Goal: Information Seeking & Learning: Check status

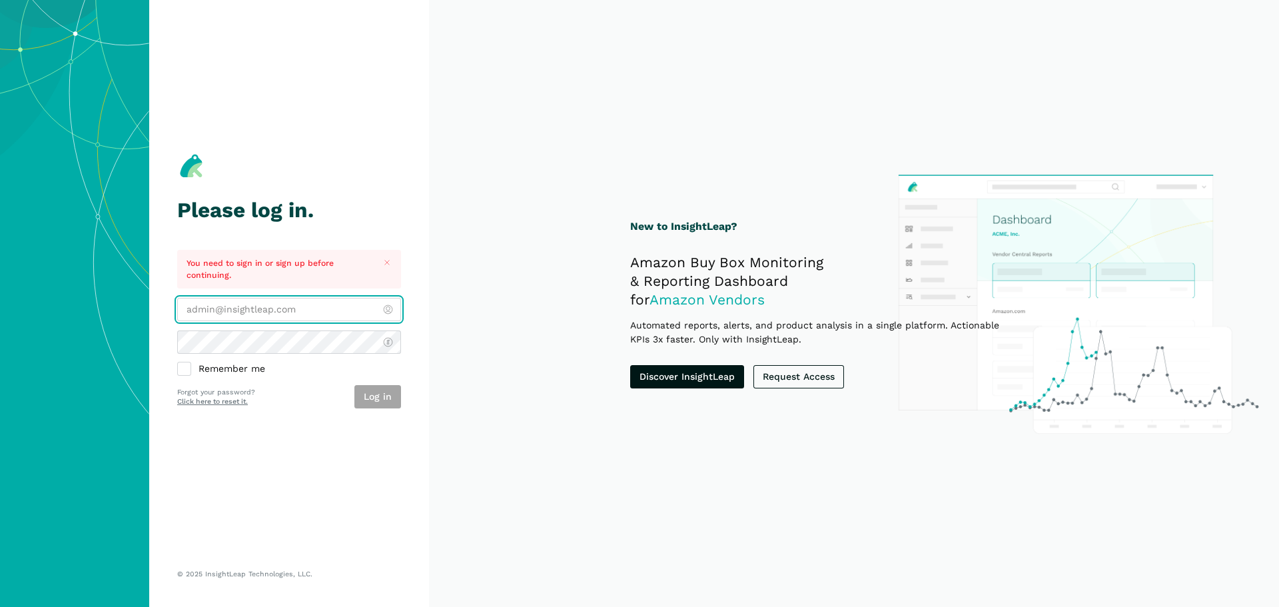
type input "[EMAIL_ADDRESS][DOMAIN_NAME]"
click at [357, 390] on div "Log in" at bounding box center [377, 396] width 47 height 23
click at [390, 387] on button "Log in" at bounding box center [377, 396] width 47 height 23
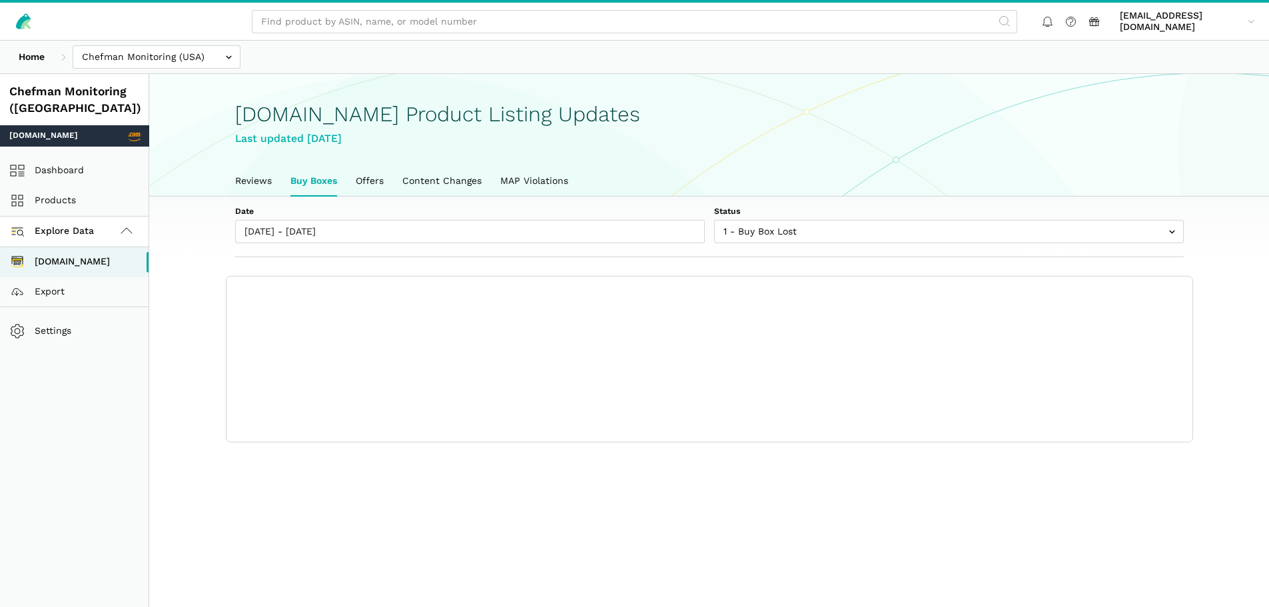
scroll to position [5, 0]
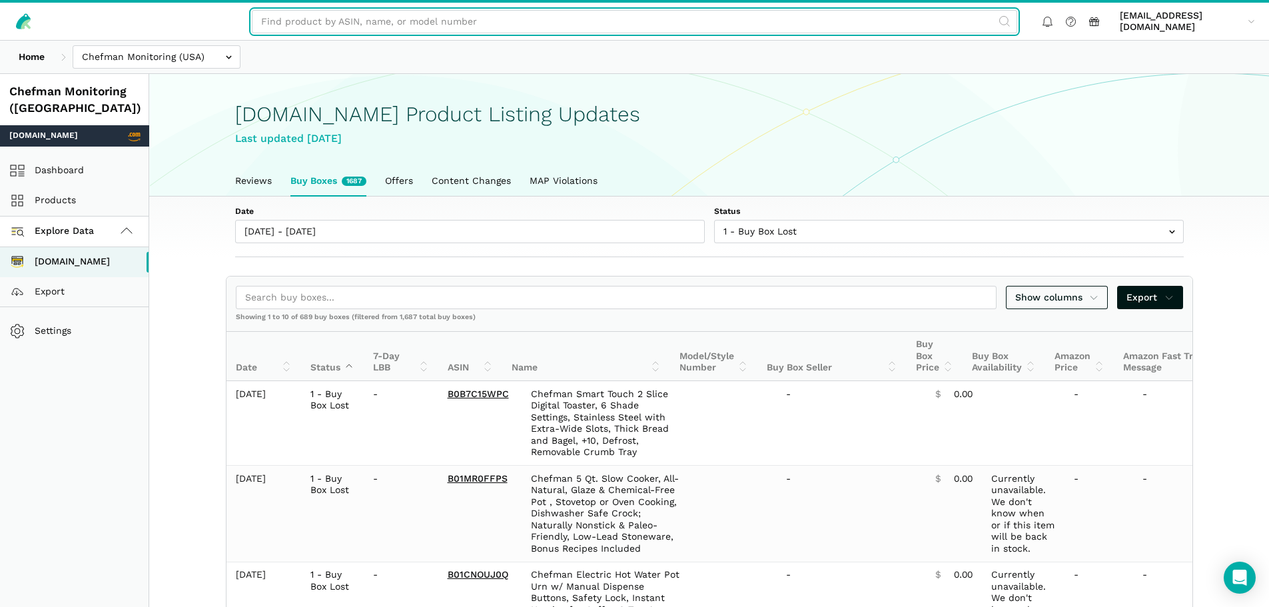
click at [377, 29] on input "text" at bounding box center [635, 21] width 766 height 23
paste input "B0CDY28KDD"
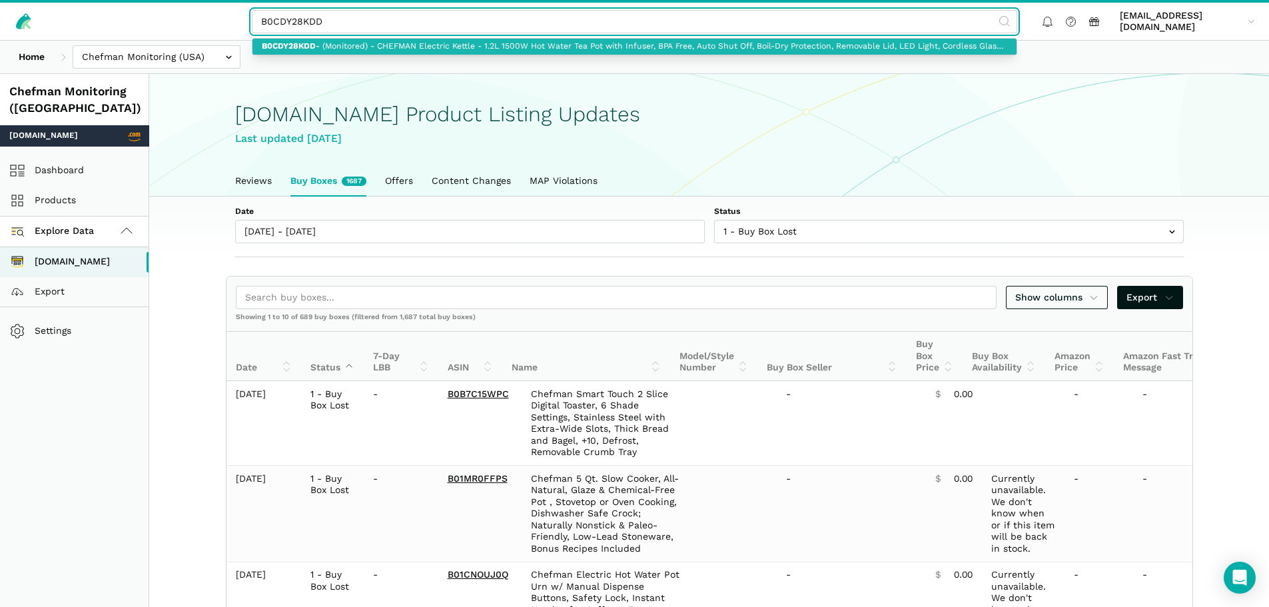
click at [464, 46] on link "B0CDY28KDD - (Monitored) - CHEFMAN Electric Kettle - 1.2L 1500W Hot Water Tea P…" at bounding box center [635, 47] width 764 height 17
type input "B0CDY28KDD - (Monitored) - CHEFMAN Electric Kettle - 1.2L 1500W Hot Water Tea P…"
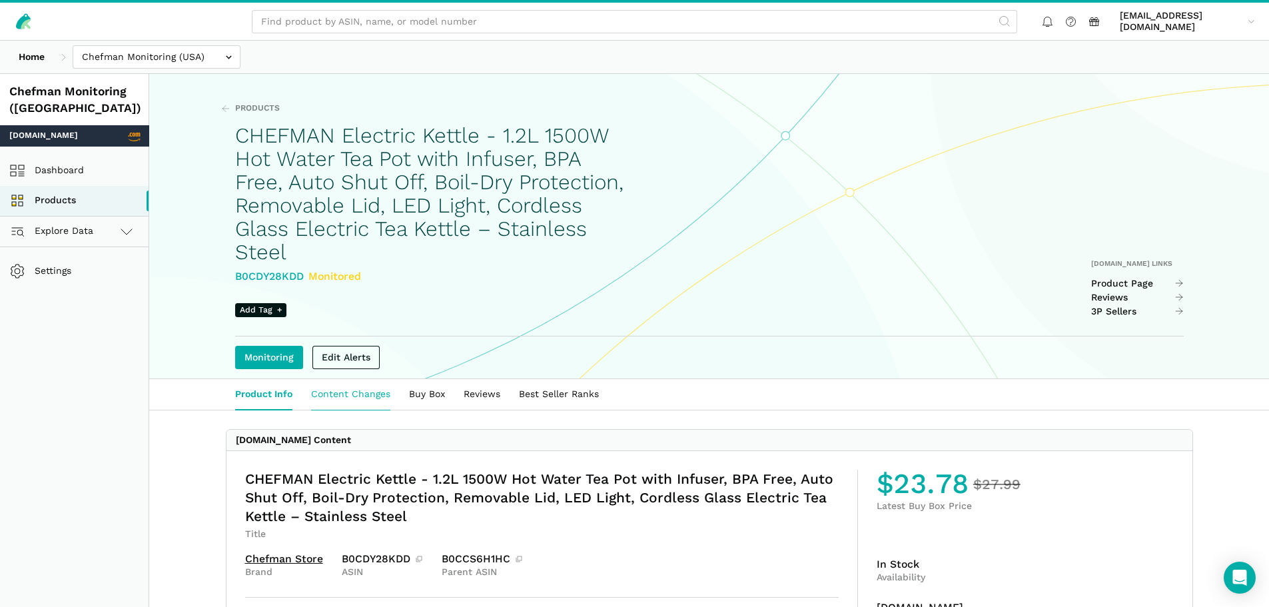
click at [356, 379] on link "Content Changes" at bounding box center [351, 394] width 98 height 31
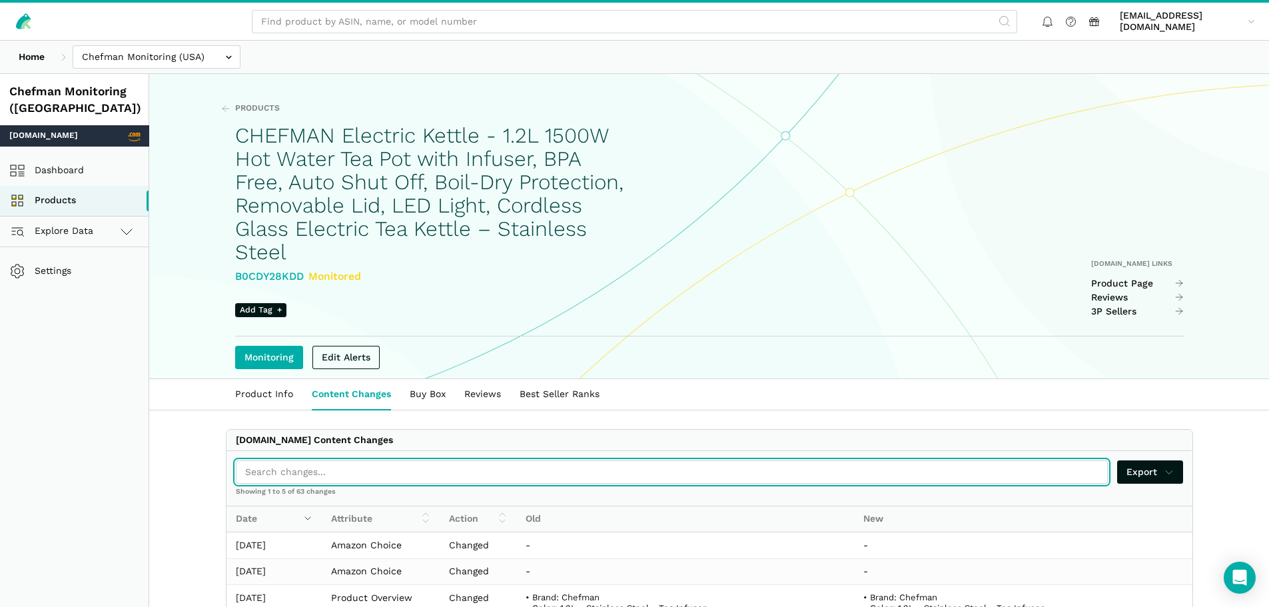
click at [460, 460] on input "search" at bounding box center [672, 471] width 873 height 23
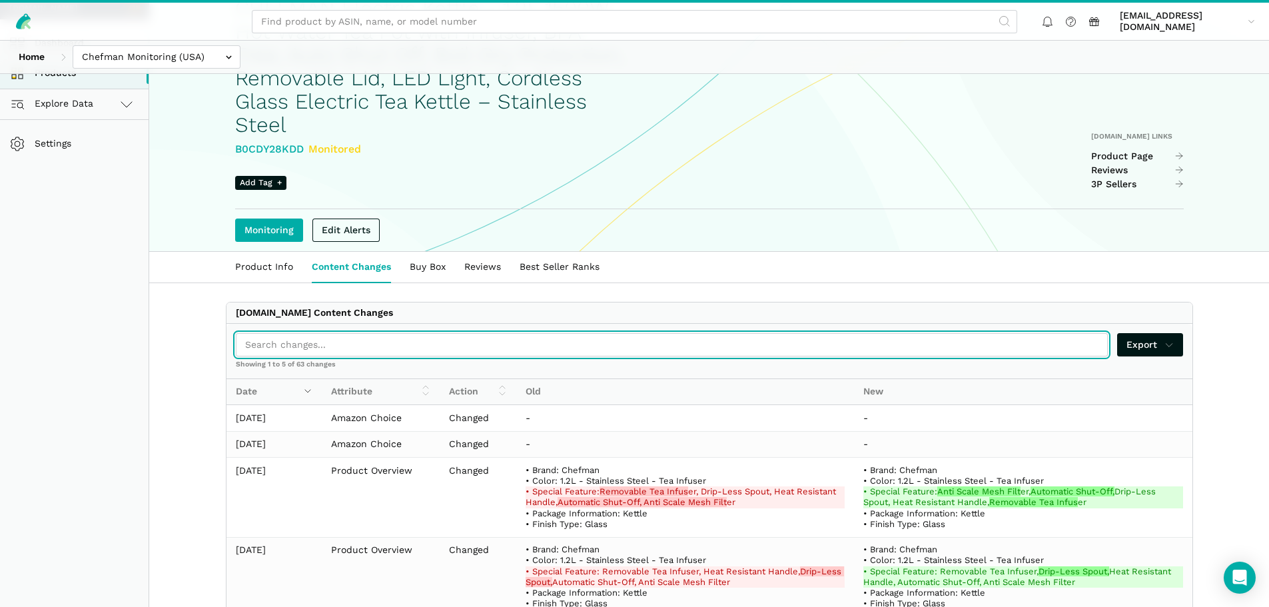
scroll to position [133, 0]
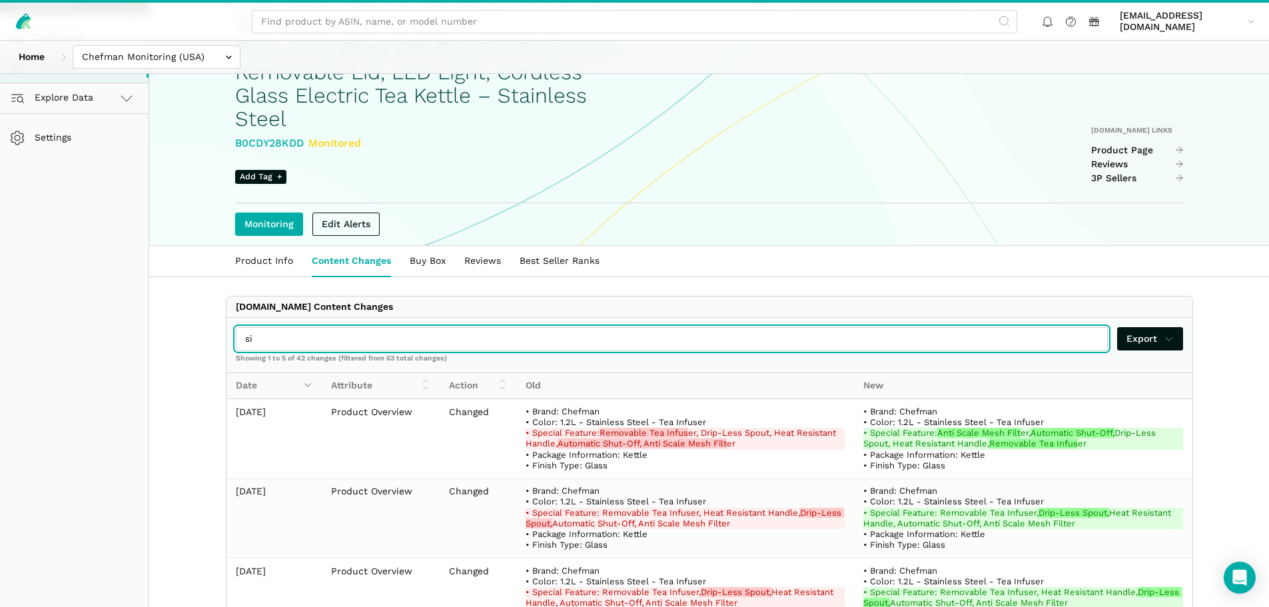
type input "s"
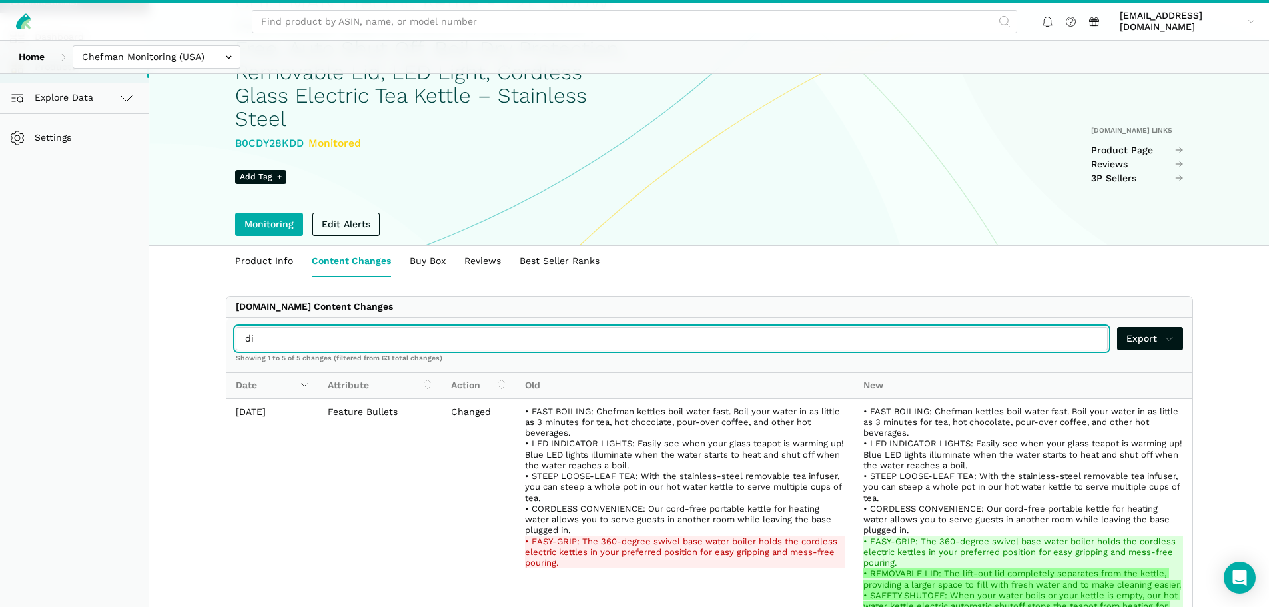
type input "d"
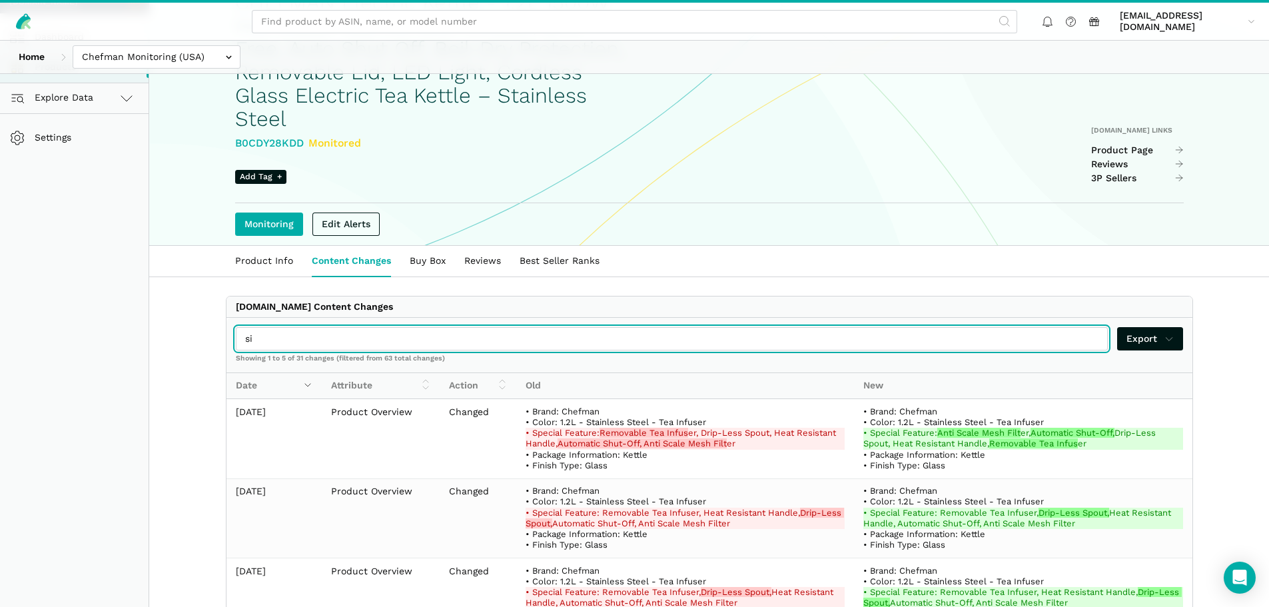
type input "s"
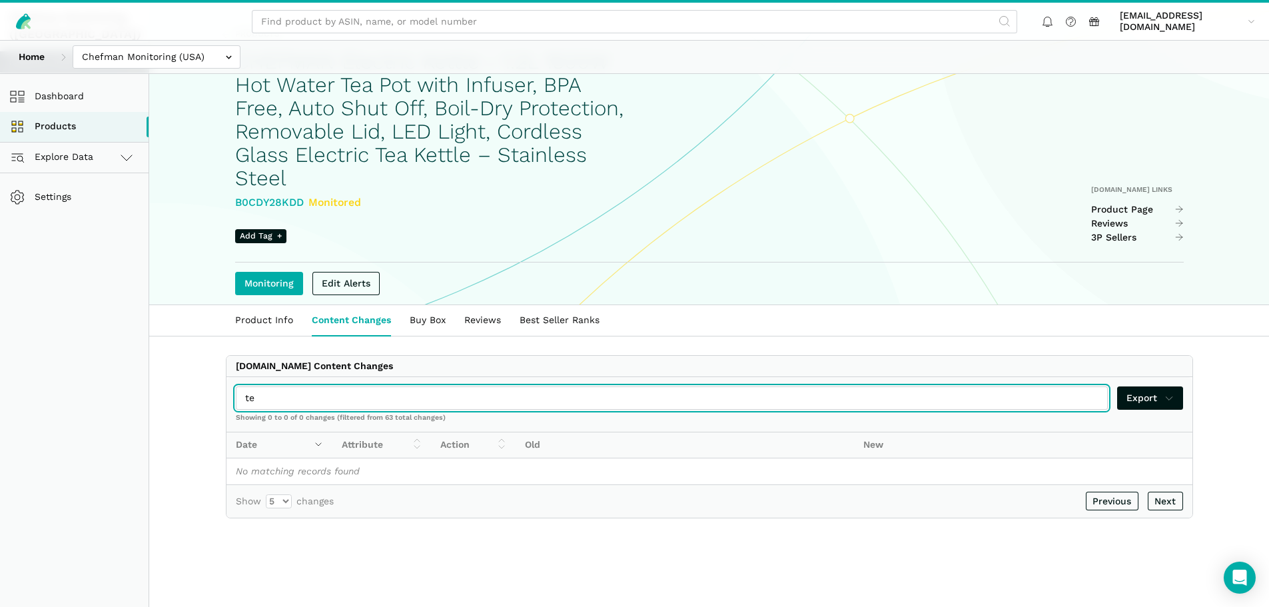
type input "t"
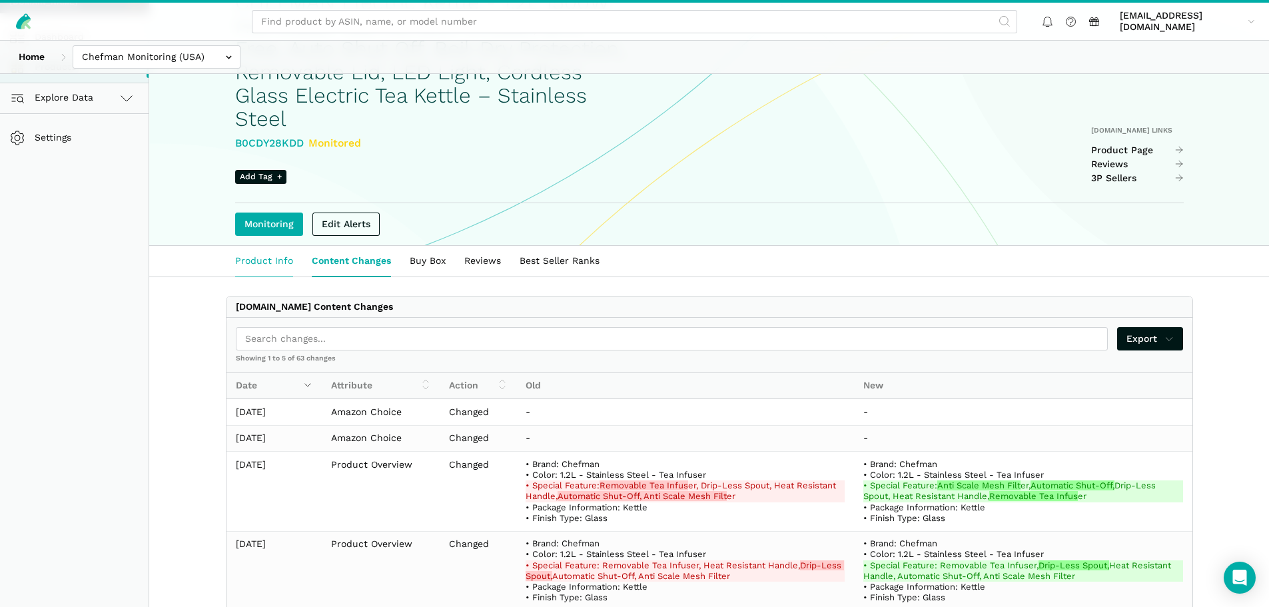
click at [266, 246] on link "Product Info" at bounding box center [264, 261] width 77 height 31
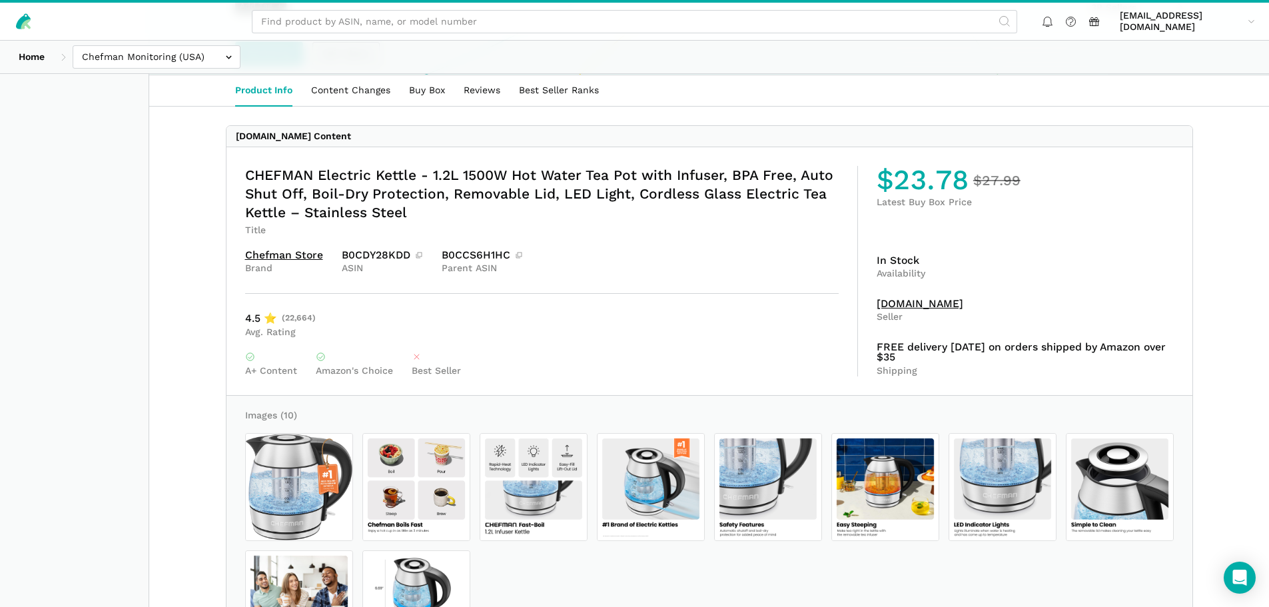
scroll to position [55, 0]
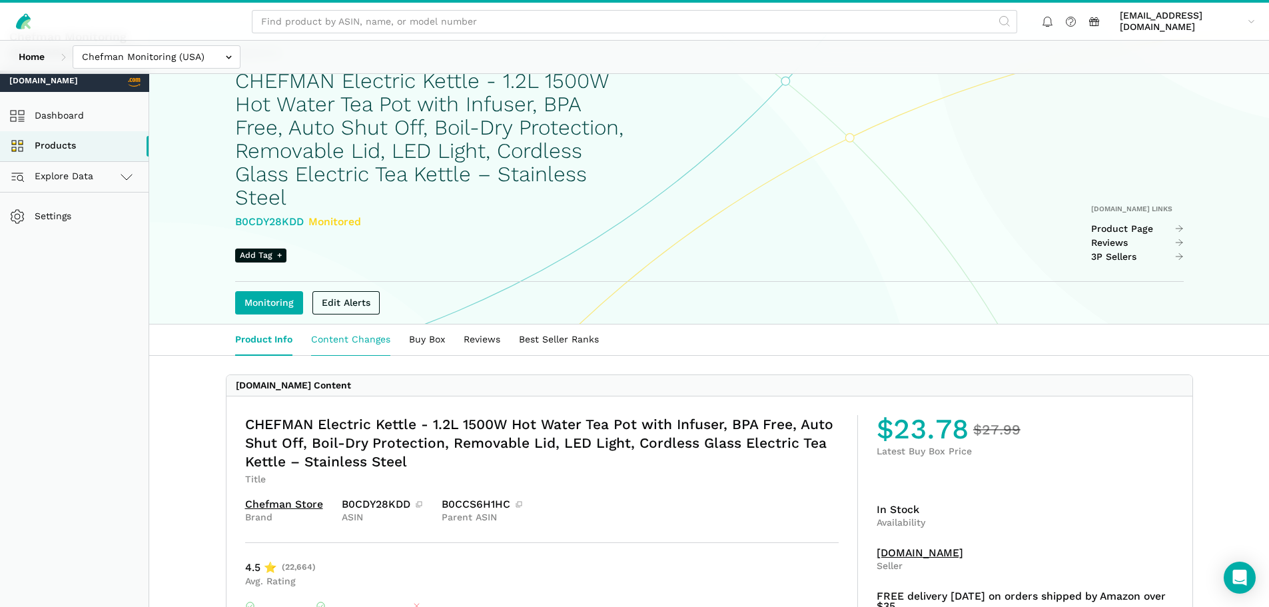
click at [354, 324] on link "Content Changes" at bounding box center [351, 339] width 98 height 31
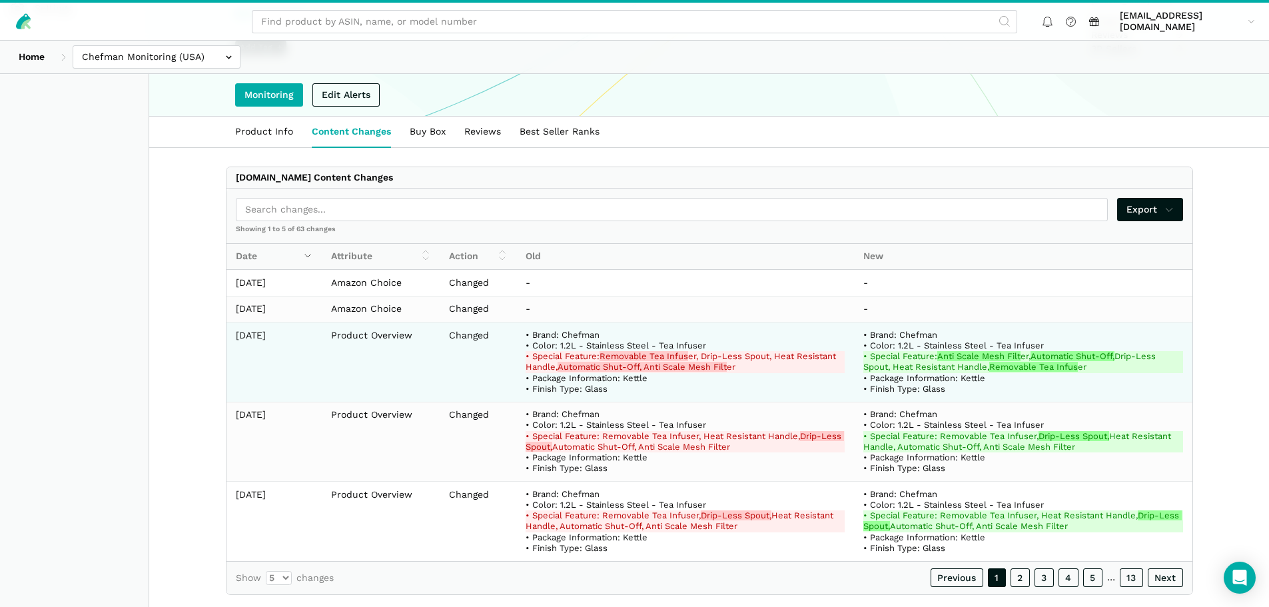
scroll to position [265, 0]
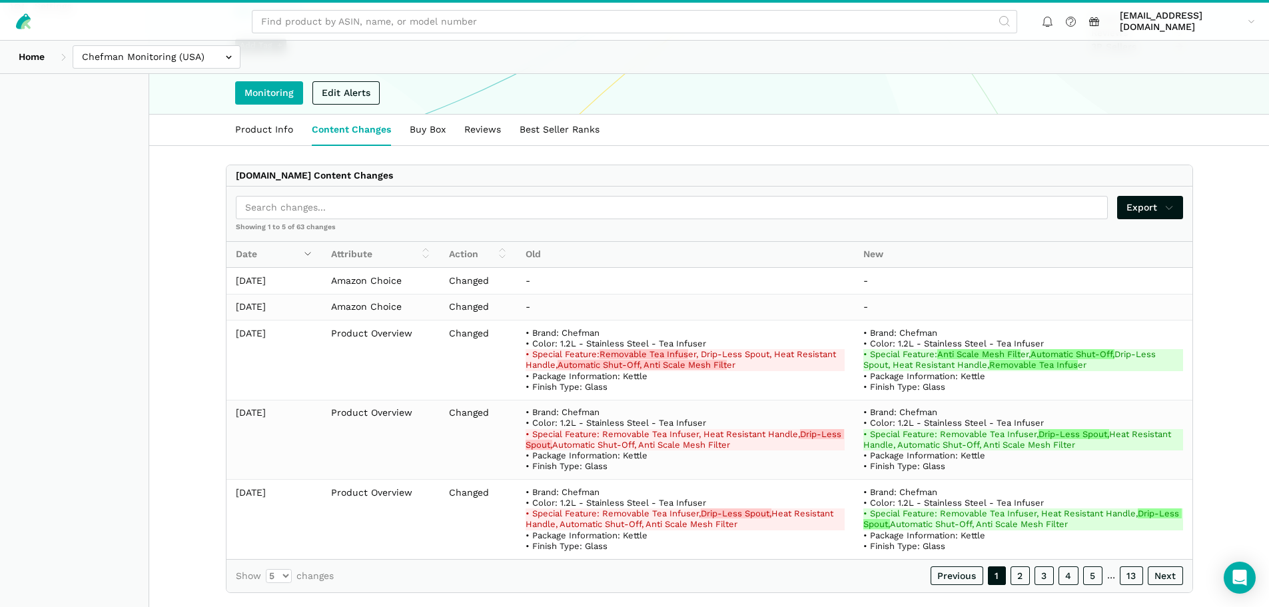
click at [319, 569] on label "Show 5 10 25 50 changes" at bounding box center [285, 576] width 98 height 14
click at [292, 569] on select "5 10 25 50" at bounding box center [279, 576] width 26 height 14
click at [273, 569] on select "5 10 25 50" at bounding box center [279, 576] width 26 height 14
select select "50"
click at [266, 583] on select "5 10 25 50" at bounding box center [279, 576] width 26 height 14
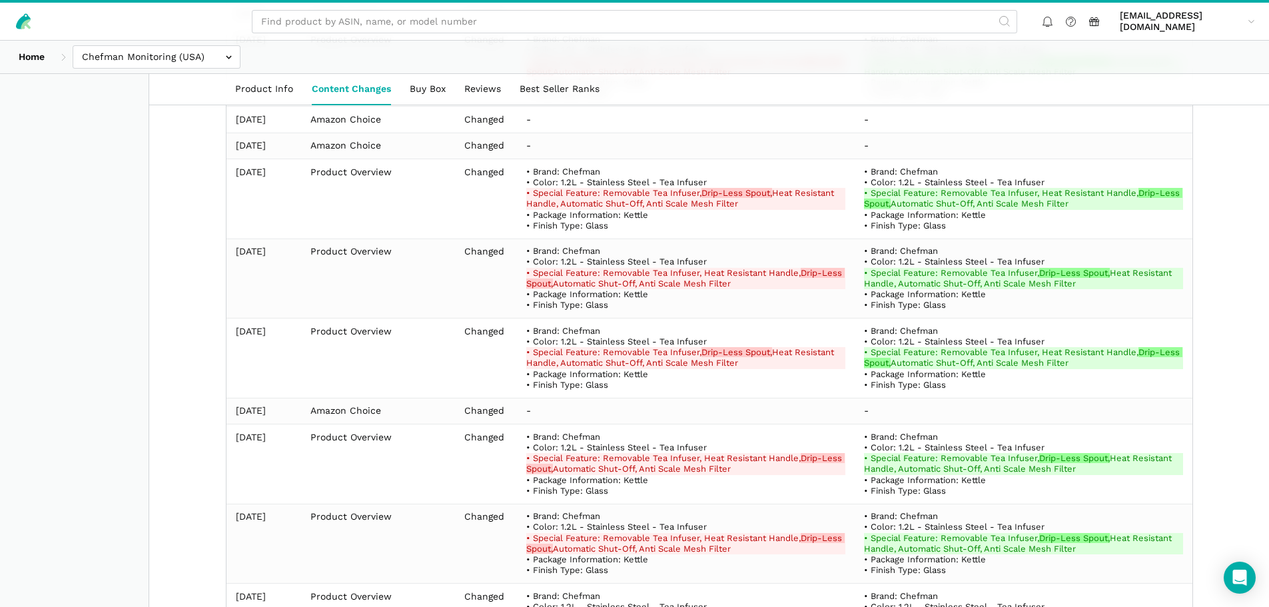
scroll to position [903, 0]
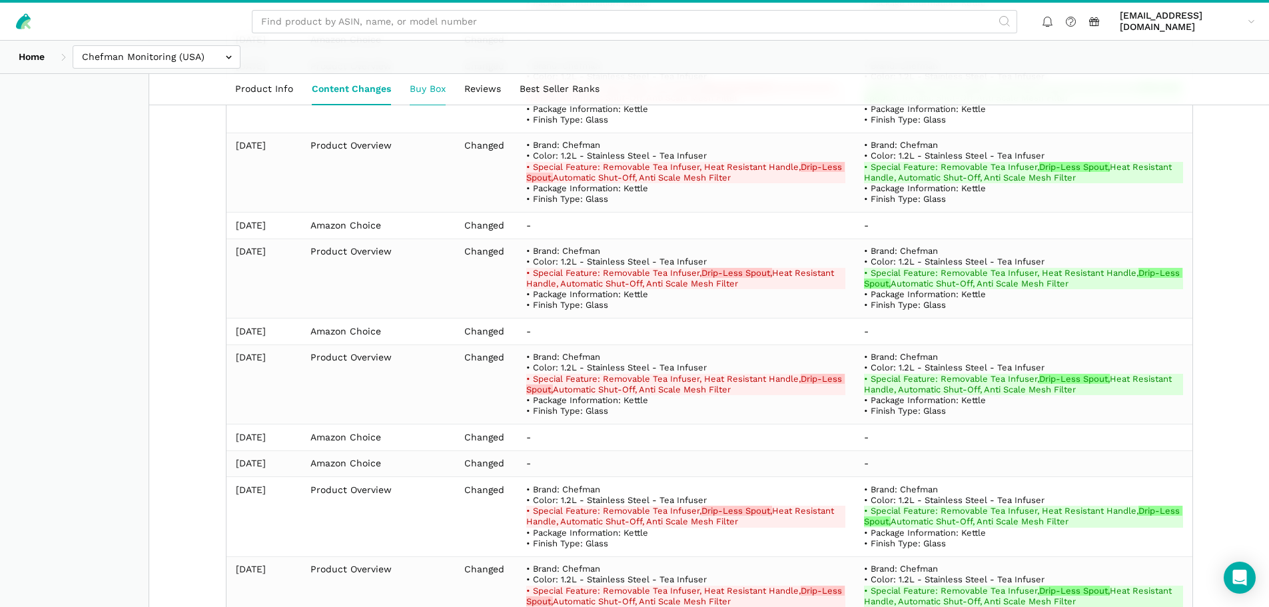
click at [407, 103] on link "Buy Box" at bounding box center [427, 89] width 55 height 31
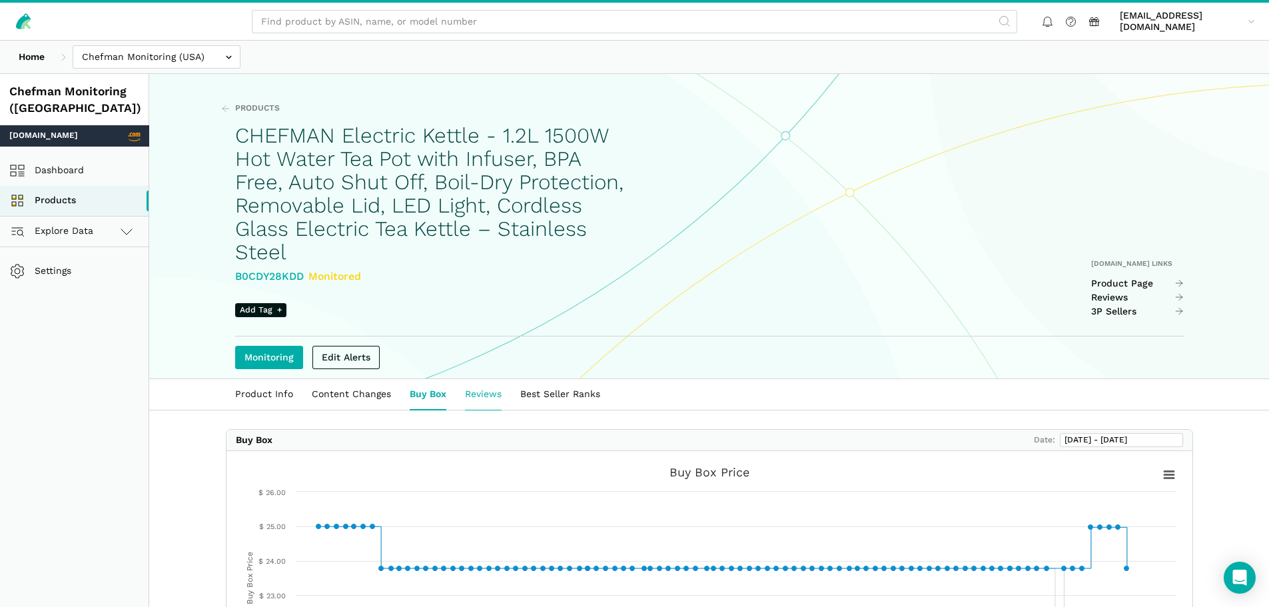
click at [456, 379] on link "Reviews" at bounding box center [483, 394] width 55 height 31
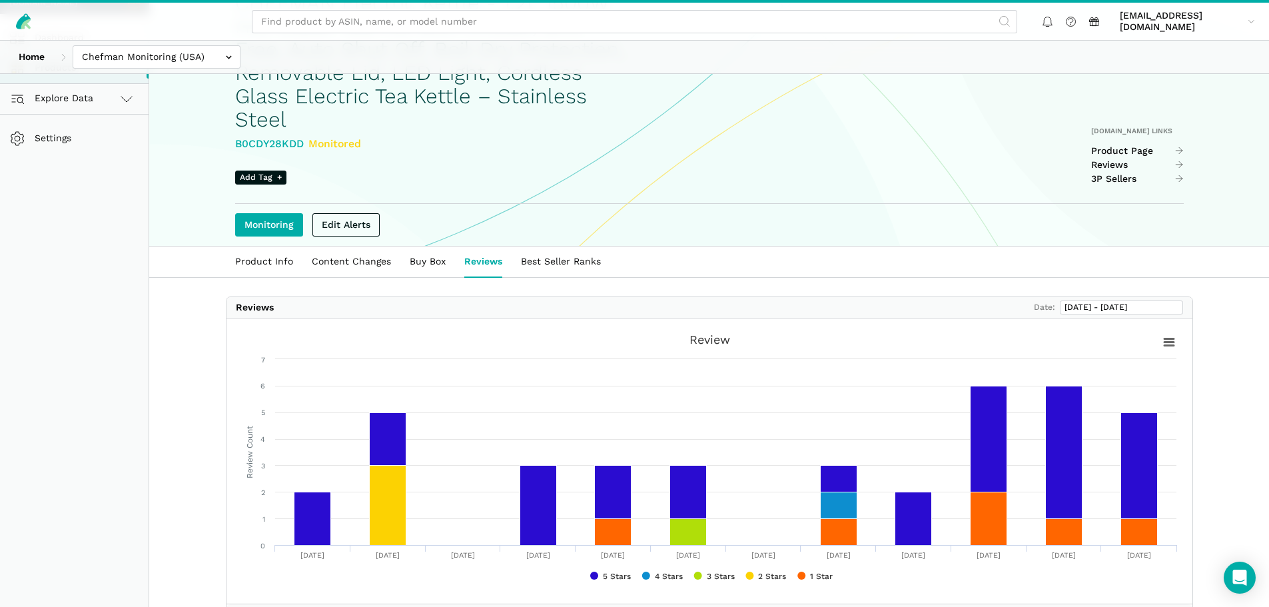
scroll to position [133, 0]
click at [536, 246] on link "Best Seller Ranks" at bounding box center [561, 261] width 99 height 31
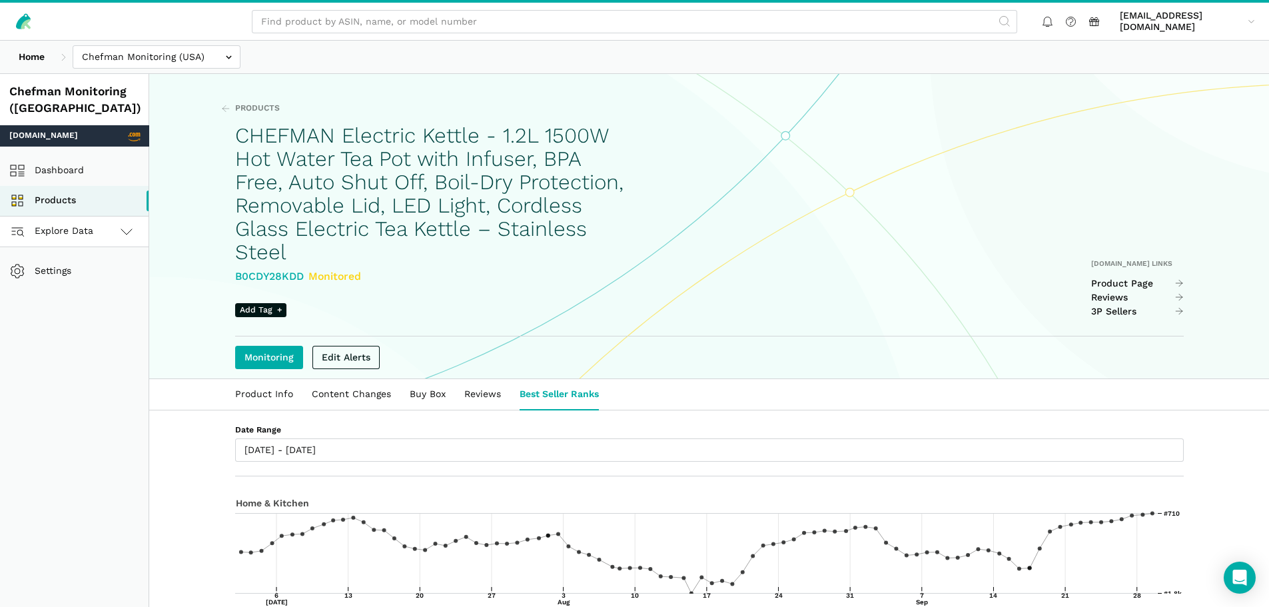
click at [119, 235] on icon at bounding box center [127, 231] width 16 height 16
click at [95, 260] on link "[DOMAIN_NAME]" at bounding box center [74, 262] width 149 height 30
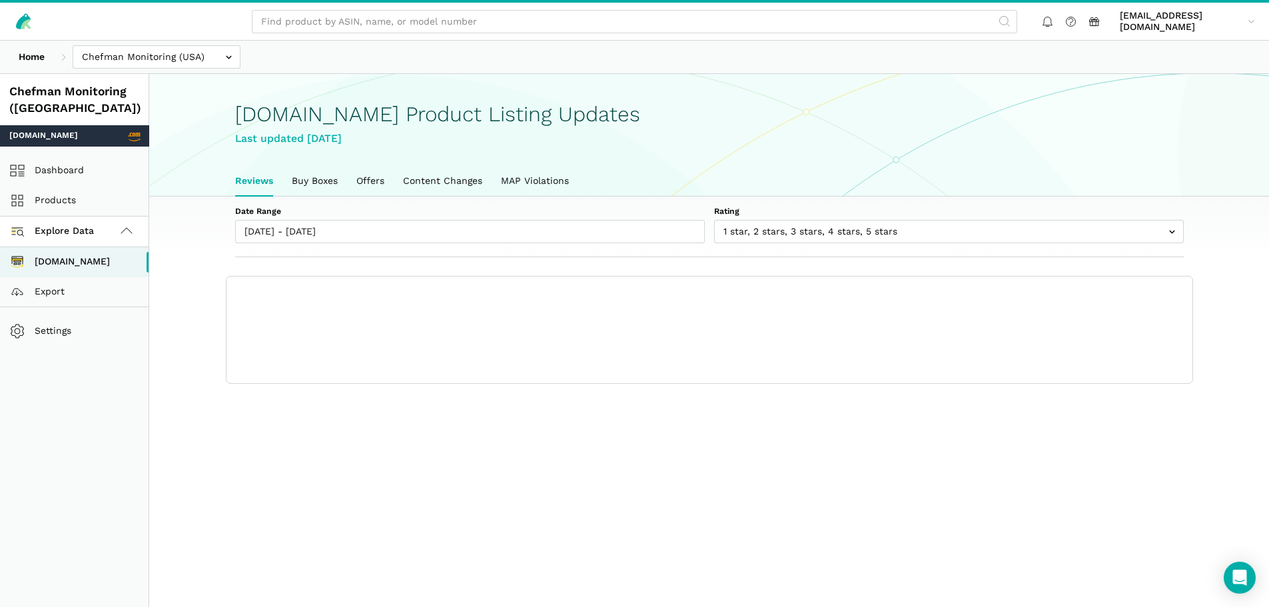
scroll to position [5, 0]
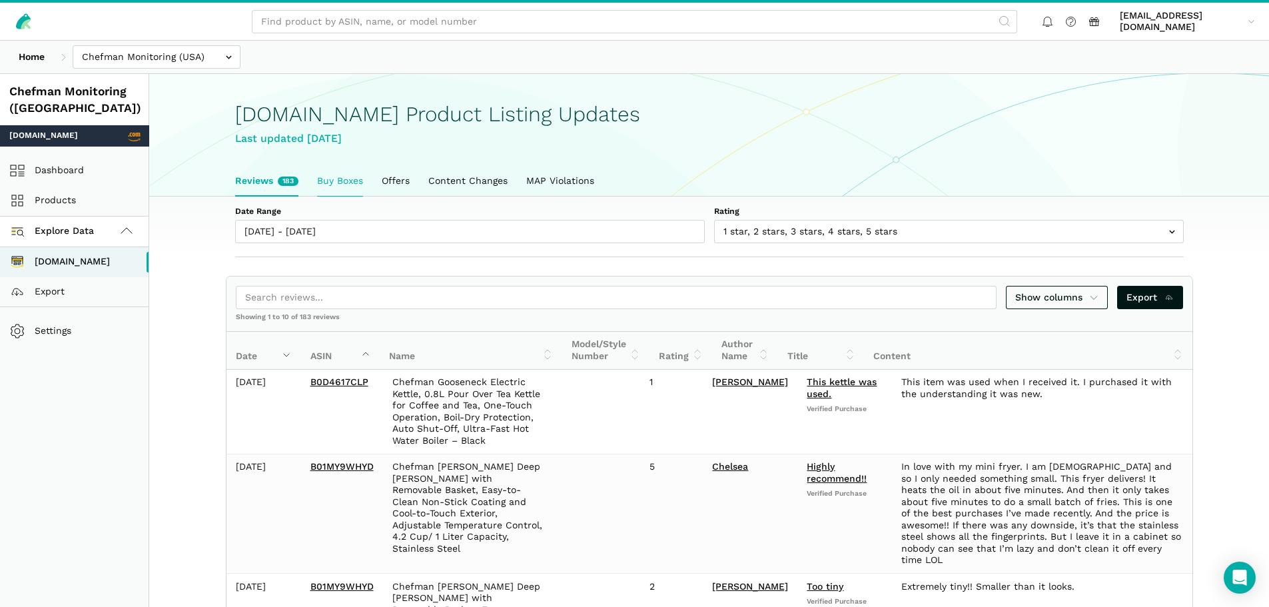
click at [342, 181] on link "Buy Boxes" at bounding box center [340, 181] width 65 height 31
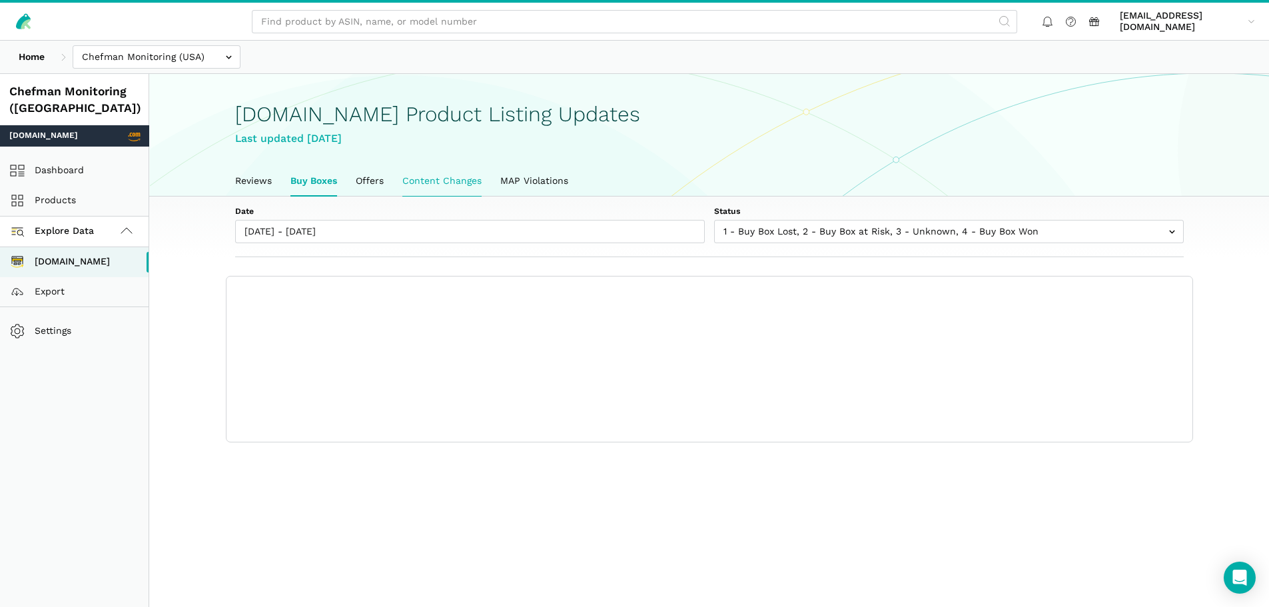
scroll to position [5, 0]
click at [442, 186] on link "Content Changes" at bounding box center [442, 181] width 98 height 31
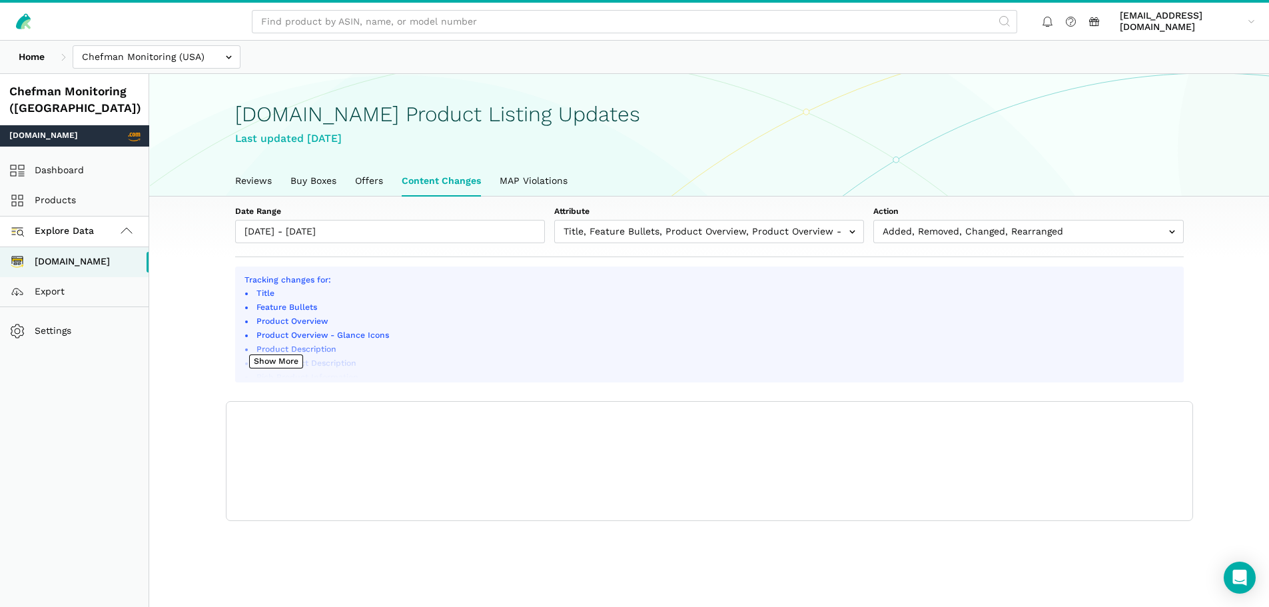
scroll to position [5, 0]
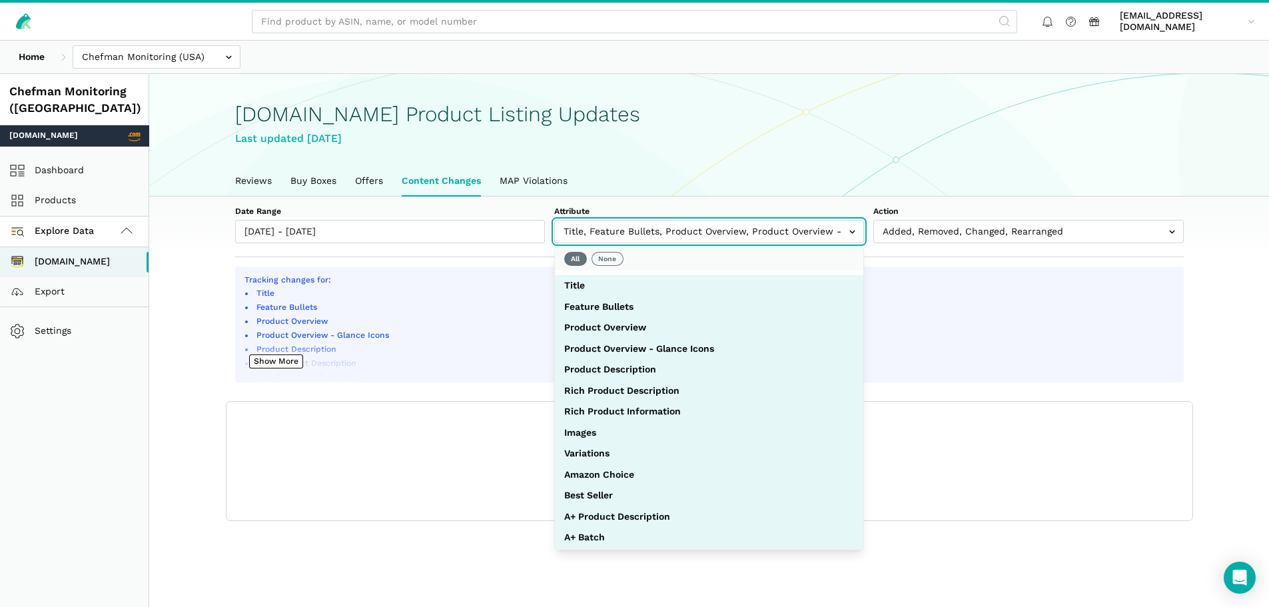
click at [597, 233] on input "text" at bounding box center [709, 231] width 310 height 23
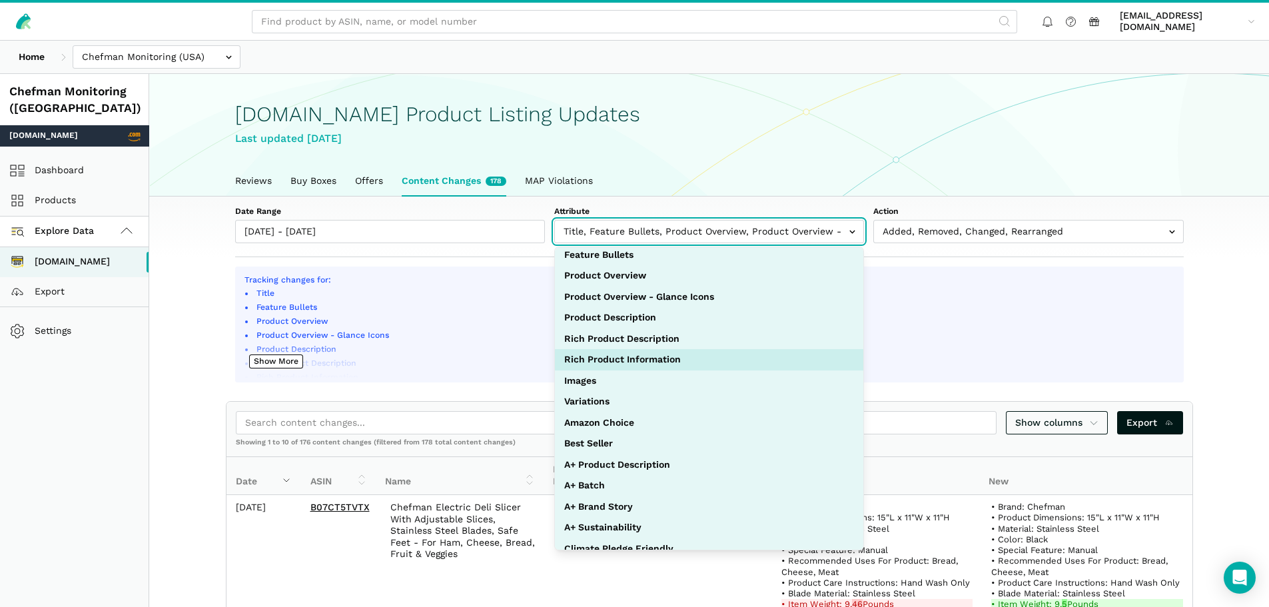
scroll to position [0, 0]
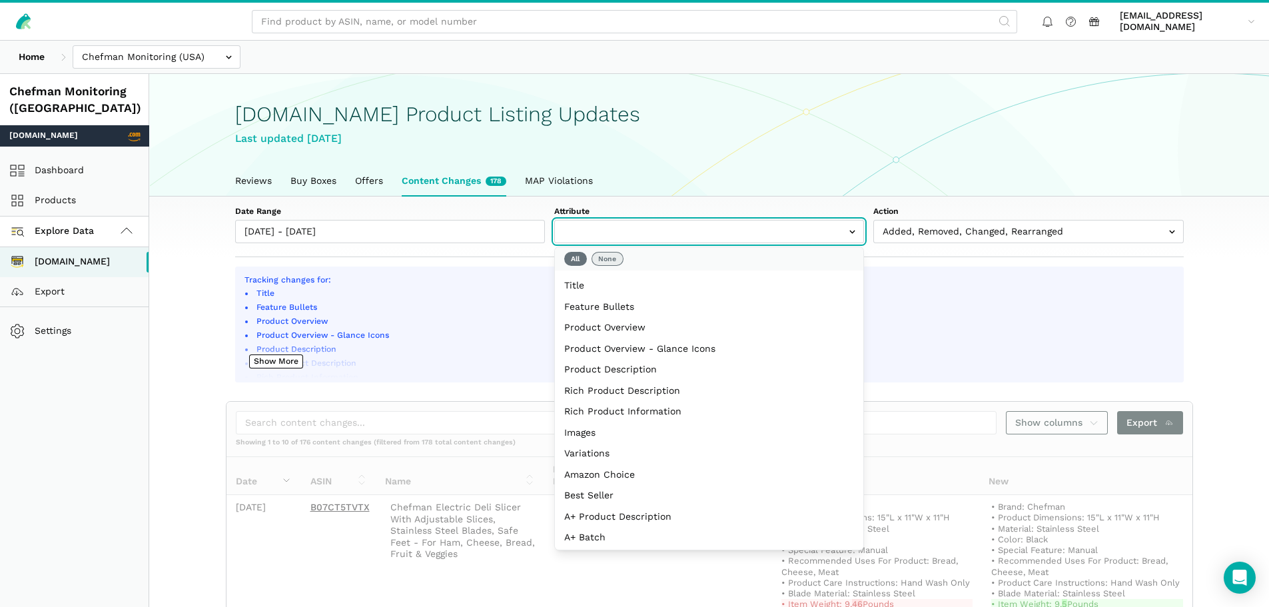
click at [610, 261] on button "None" at bounding box center [608, 259] width 32 height 14
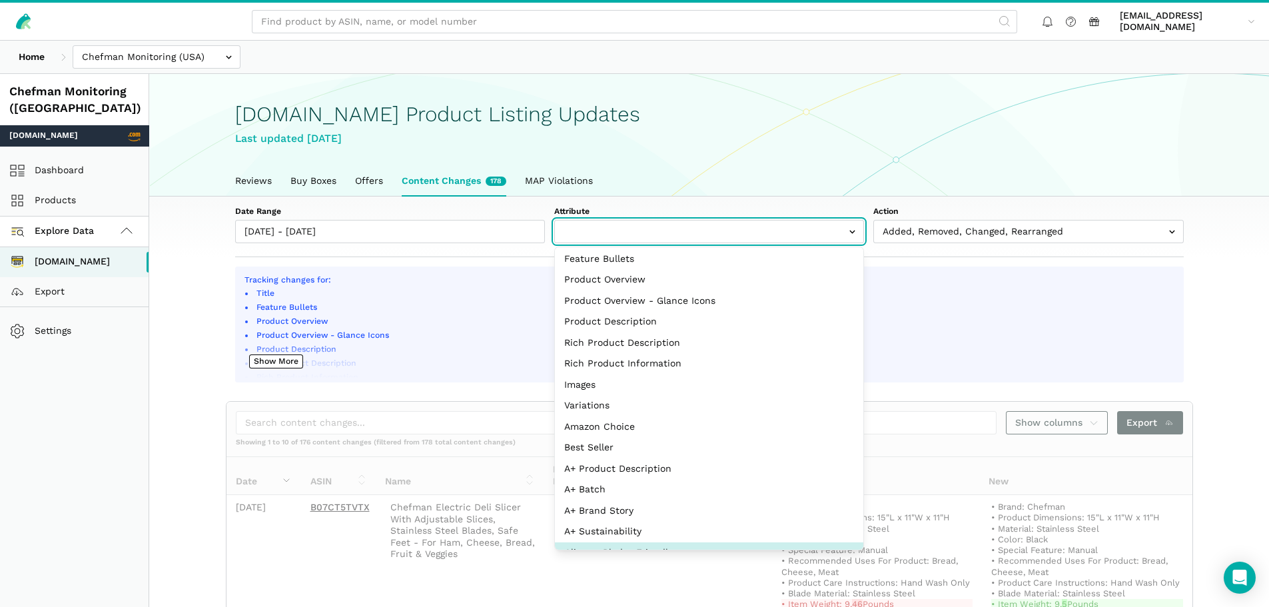
scroll to position [108, 0]
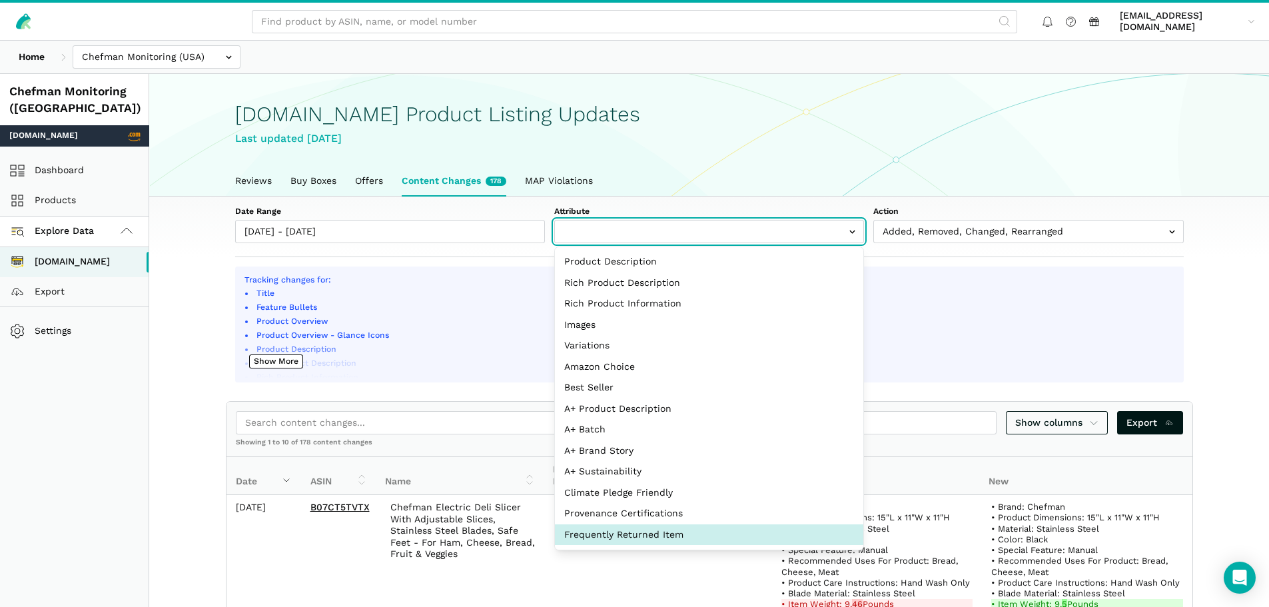
select select "buying_option_nostos_badge"
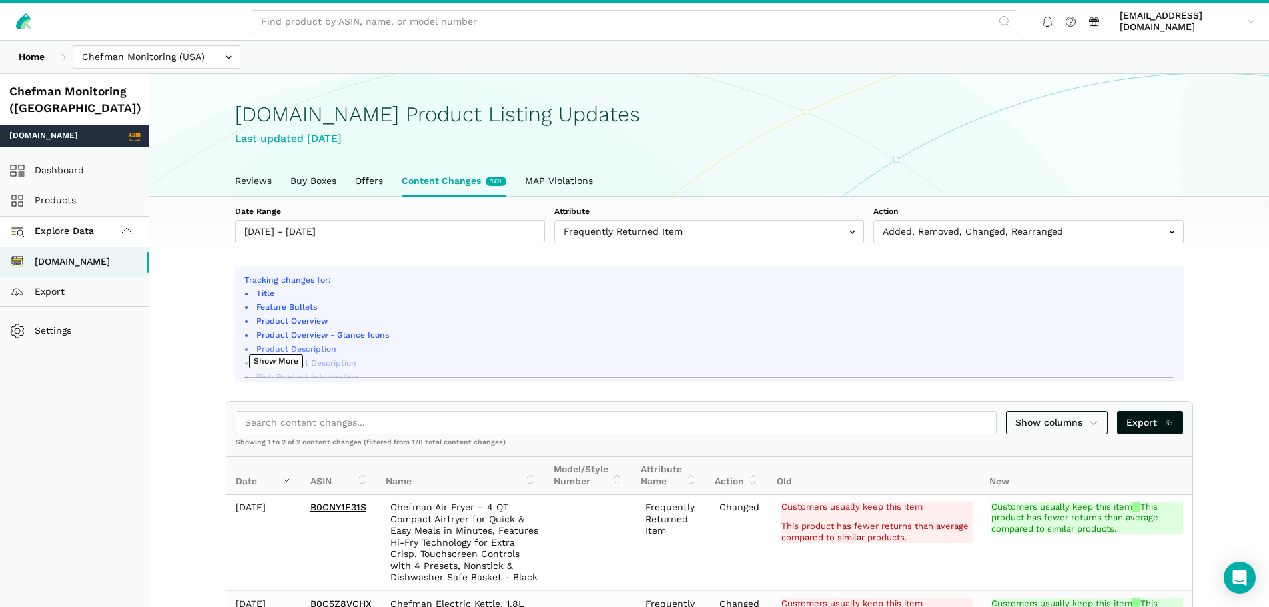
click at [1048, 322] on li "Product Overview" at bounding box center [715, 322] width 920 height 12
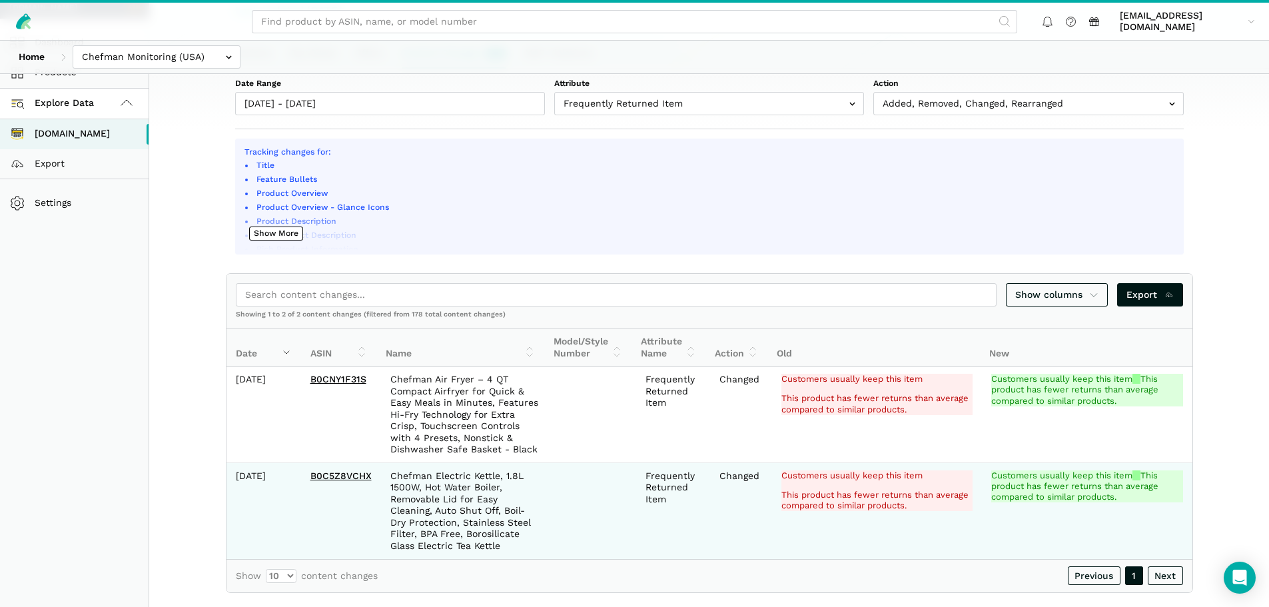
scroll to position [0, 0]
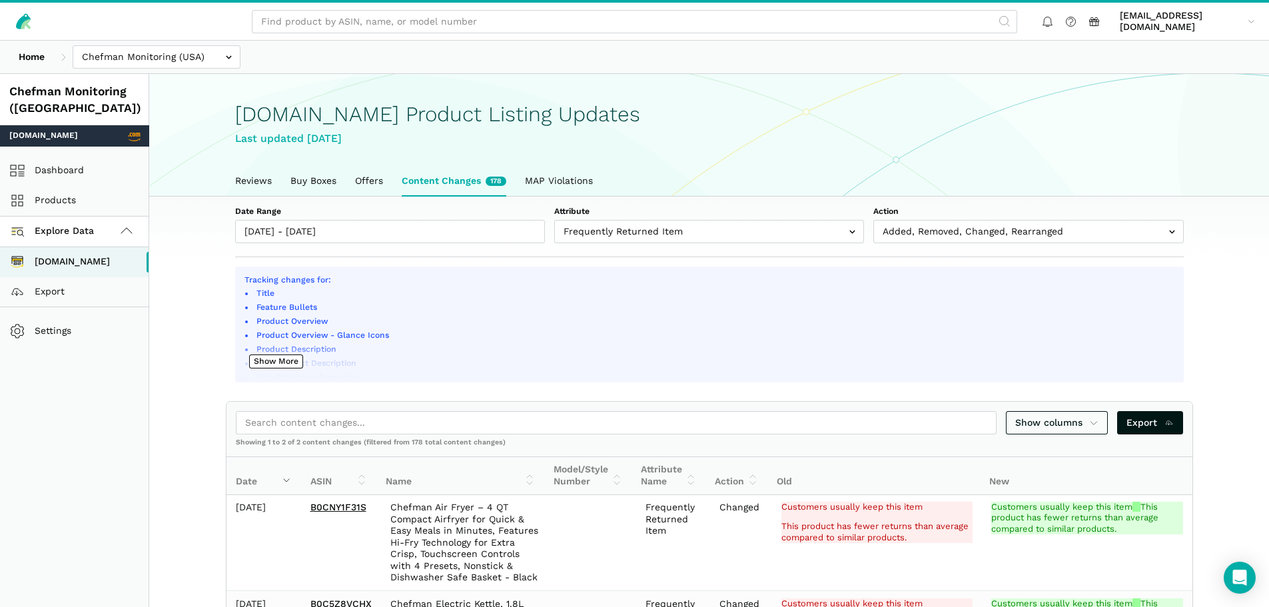
click at [546, 238] on div "Date Range 09/24/2025 - 09/30/2025 Attribute Title Feature Bullets Product Over…" at bounding box center [709, 224] width 949 height 37
click at [562, 233] on input "text" at bounding box center [709, 231] width 310 height 23
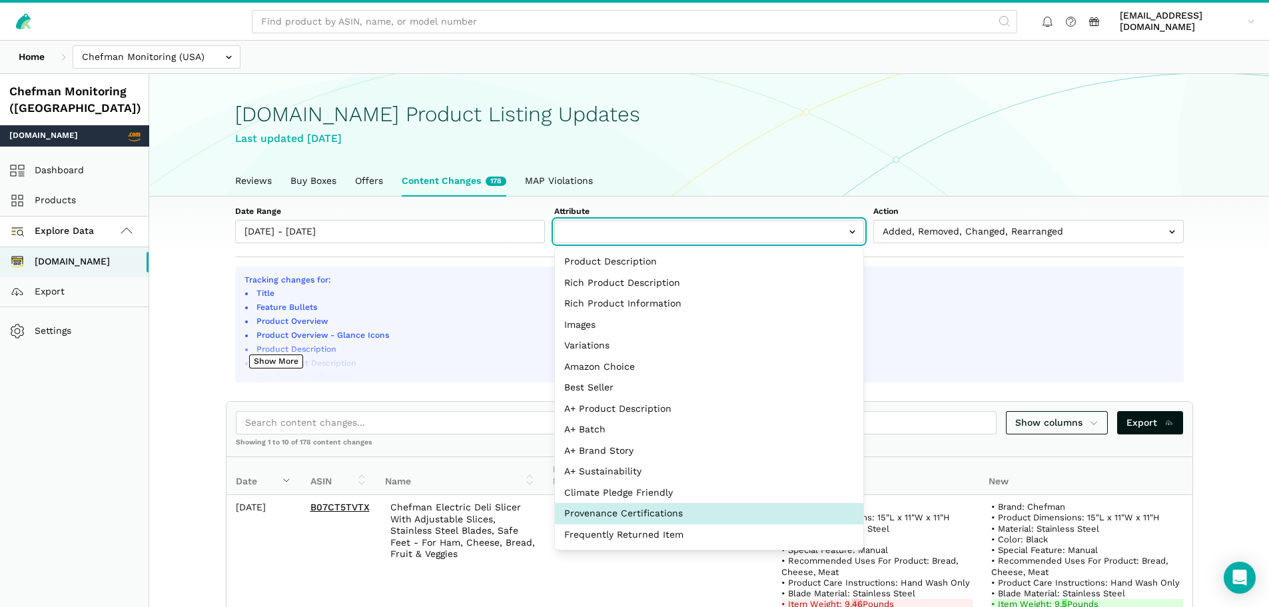
select select "provenance_certifications"
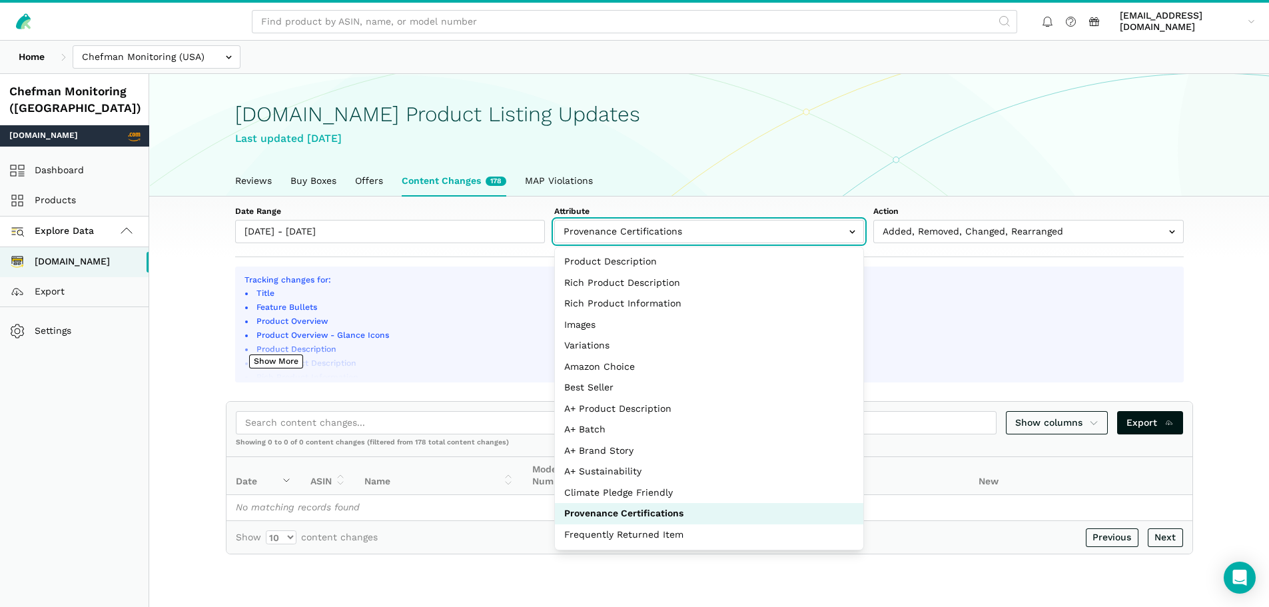
select select
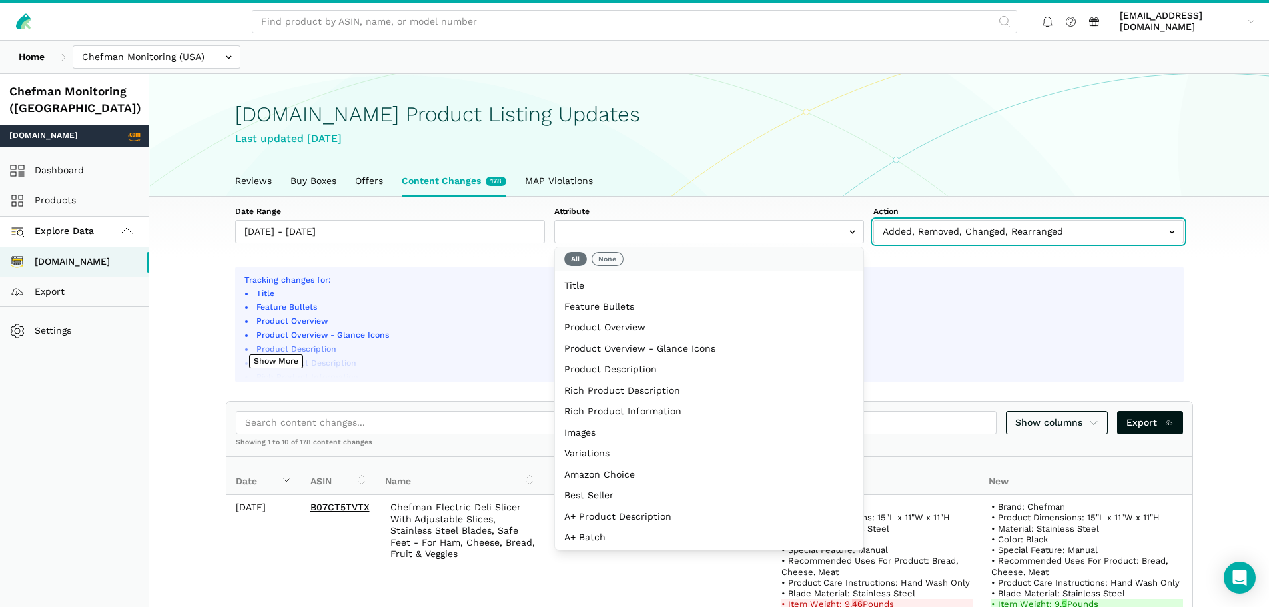
click at [915, 233] on input "text" at bounding box center [1029, 231] width 310 height 23
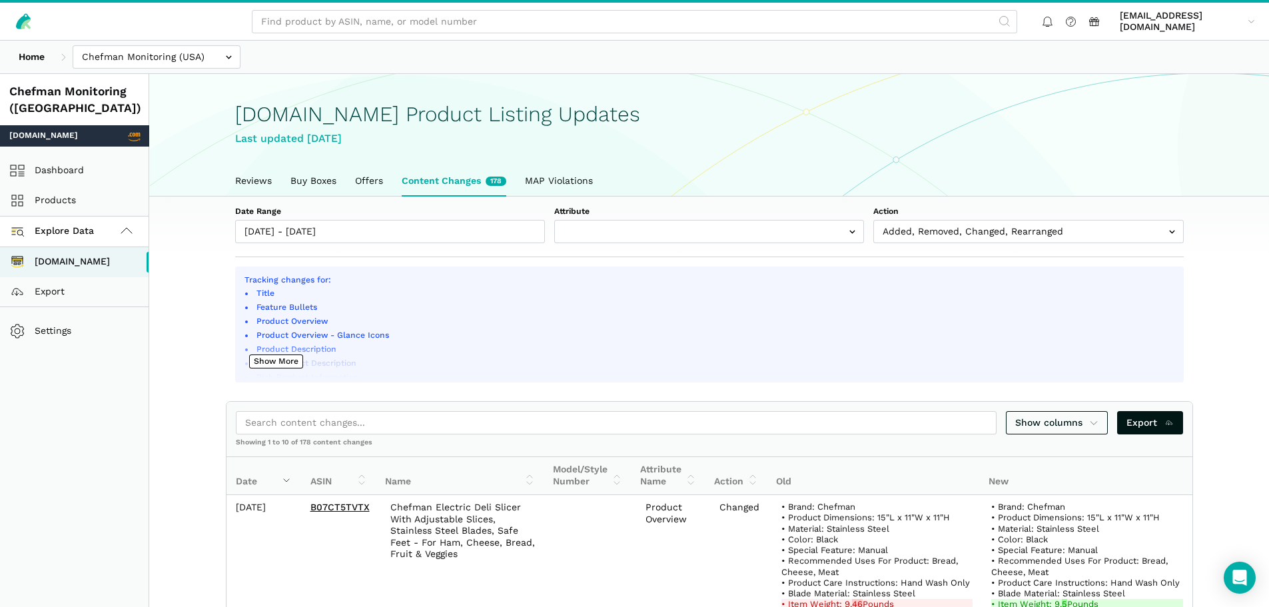
click at [836, 163] on div "Amazon.com Product Listing Updates Last updated September 30, 2025" at bounding box center [709, 120] width 949 height 91
click at [534, 175] on link "MAP Violations" at bounding box center [559, 181] width 87 height 31
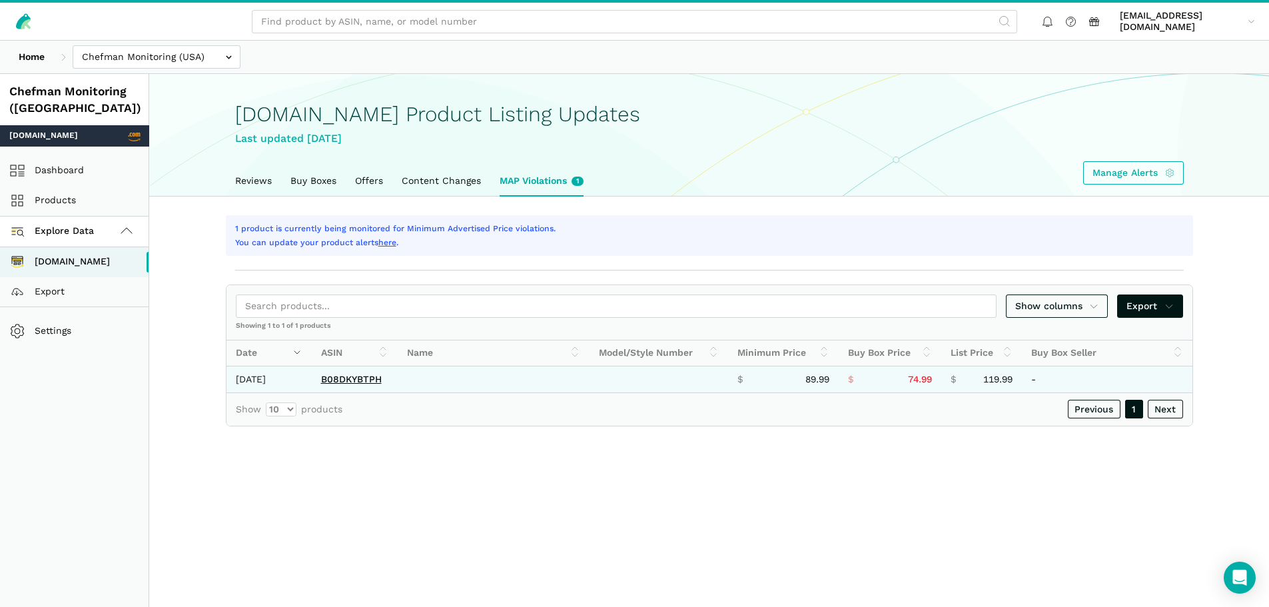
click at [460, 382] on td at bounding box center [494, 379] width 192 height 26
click at [351, 380] on link "B08DKYBTPH" at bounding box center [351, 379] width 61 height 11
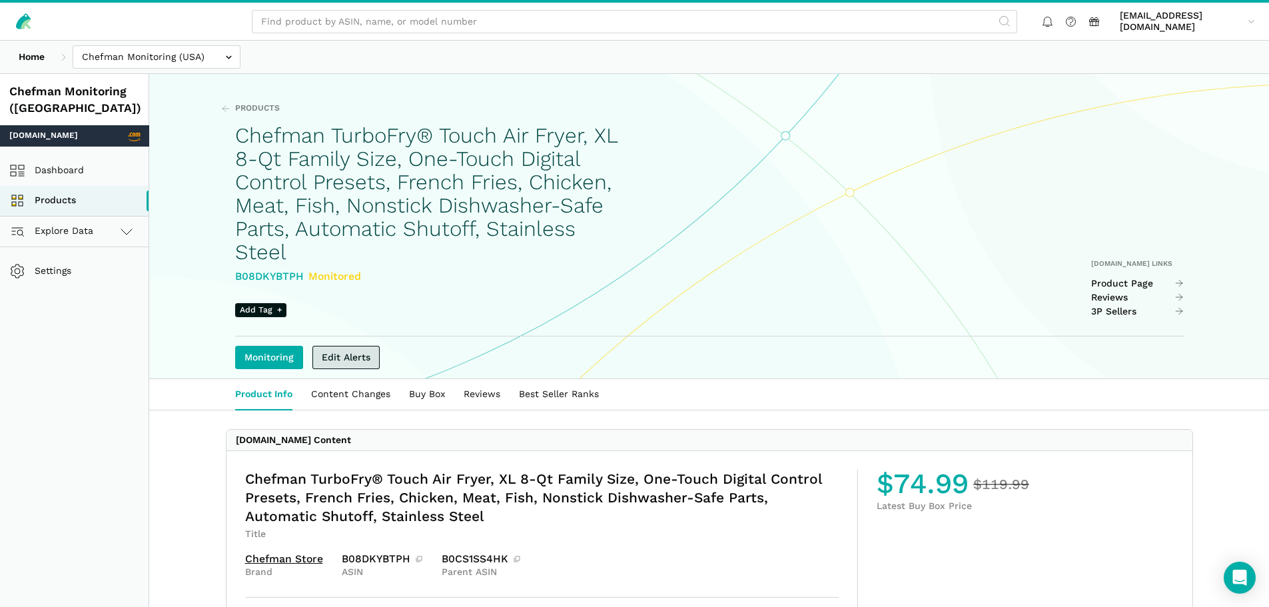
click at [343, 346] on link "Edit Alerts" at bounding box center [345, 357] width 67 height 23
